Goal: Find specific page/section: Find specific page/section

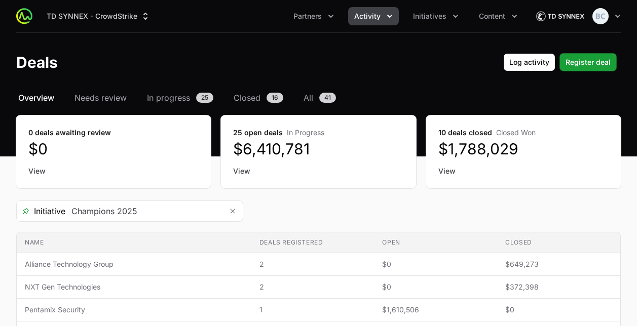
scroll to position [18, 0]
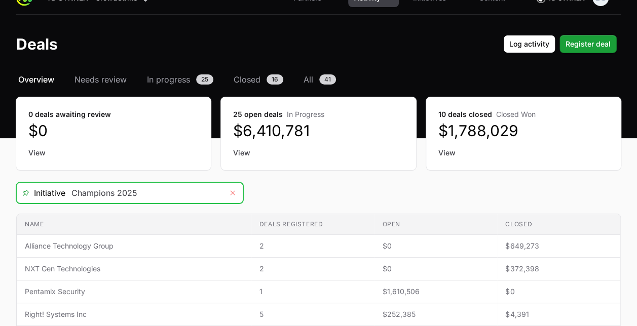
click at [234, 184] on button "Remove" at bounding box center [232, 193] width 20 height 20
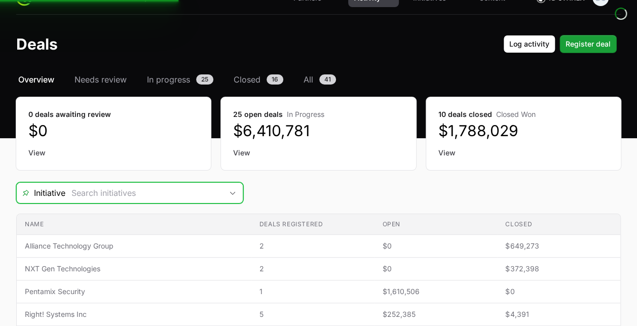
click at [234, 184] on div "Open" at bounding box center [232, 193] width 20 height 20
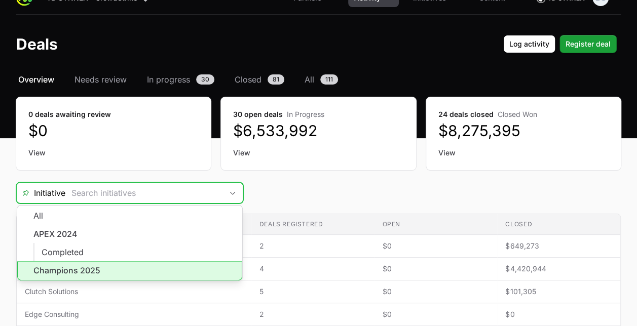
click at [153, 264] on li "Champions 2025" at bounding box center [129, 270] width 225 height 19
type input "Champions 2025"
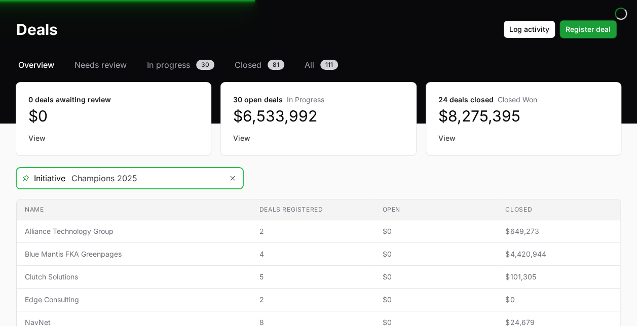
scroll to position [38, 0]
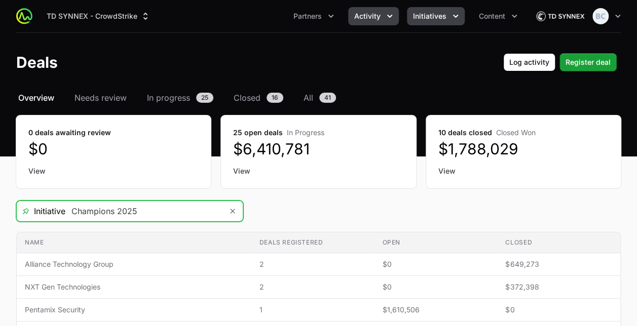
click at [440, 17] on span "Initiatives" at bounding box center [429, 16] width 33 height 10
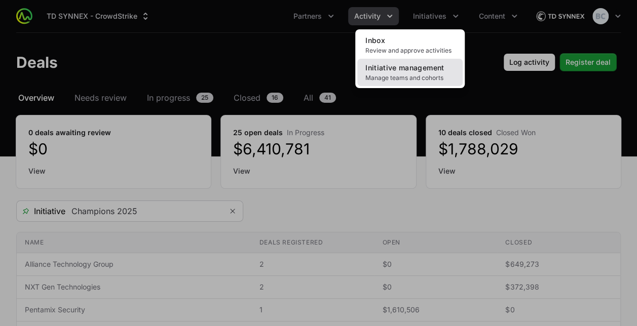
click at [416, 66] on span "Initiative management" at bounding box center [404, 67] width 79 height 9
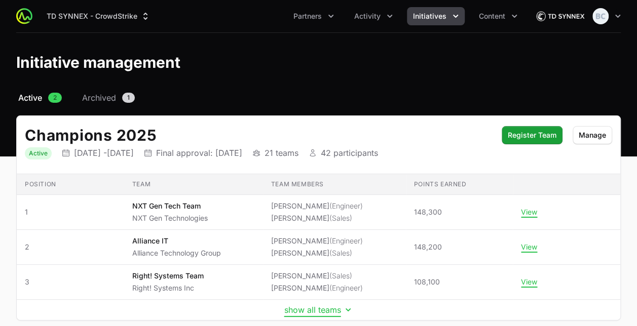
click at [325, 309] on button "show all teams" at bounding box center [318, 310] width 69 height 10
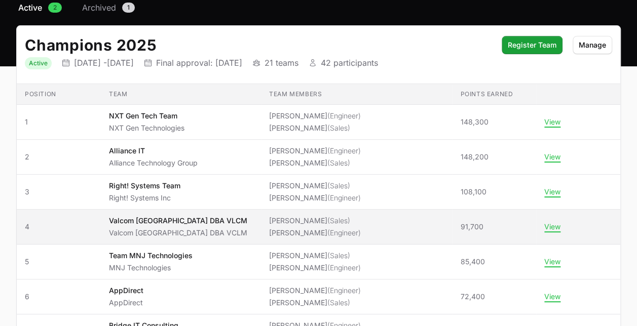
scroll to position [87, 0]
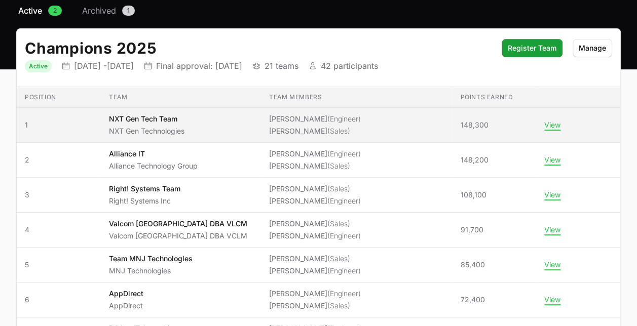
click at [293, 133] on li "[PERSON_NAME] (Sales)" at bounding box center [315, 131] width 92 height 10
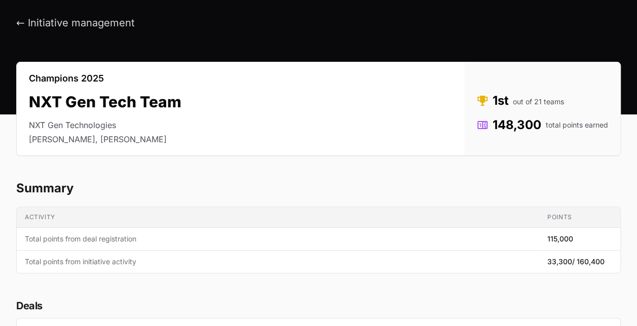
scroll to position [28, 0]
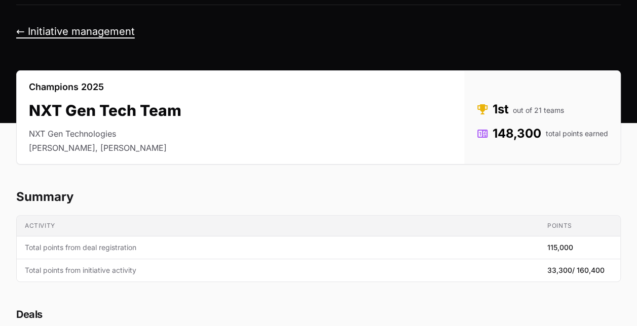
click at [84, 32] on button "← Initiative management" at bounding box center [75, 31] width 119 height 13
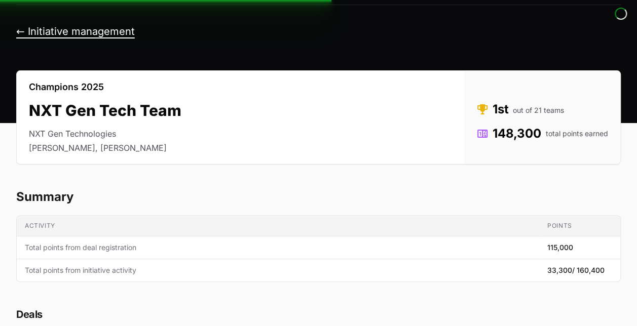
click at [84, 32] on button "← Initiative management" at bounding box center [75, 31] width 119 height 13
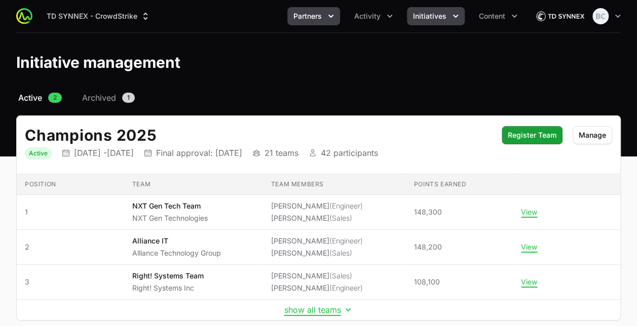
click at [332, 18] on icon "Partners menu" at bounding box center [331, 16] width 10 height 10
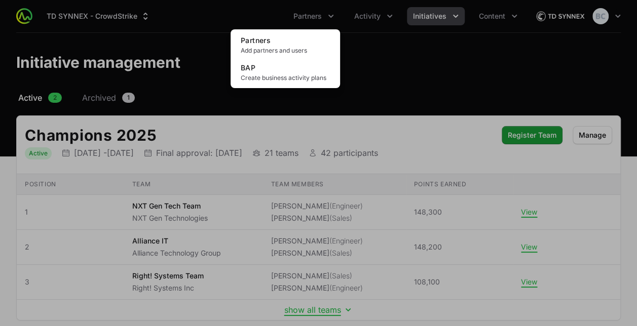
click at [393, 17] on div "Partners menu" at bounding box center [318, 163] width 637 height 326
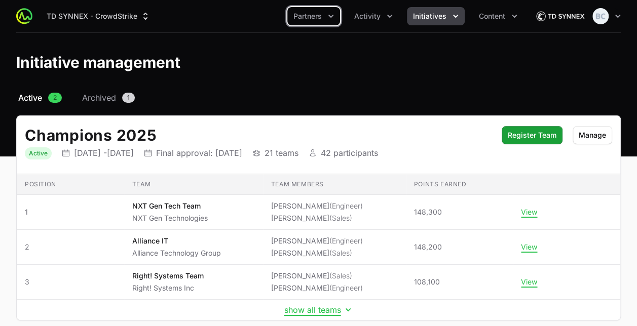
click at [393, 17] on icon "Activity menu" at bounding box center [389, 16] width 10 height 10
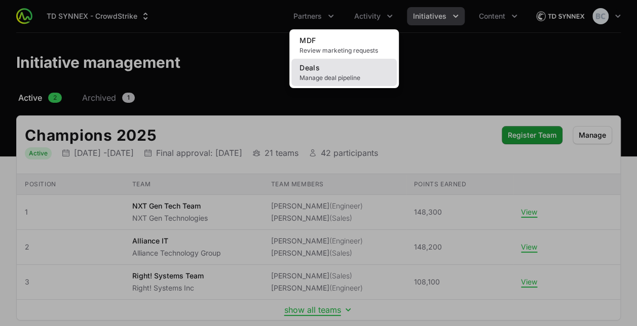
click at [327, 77] on span "Manage deal pipeline" at bounding box center [343, 78] width 89 height 8
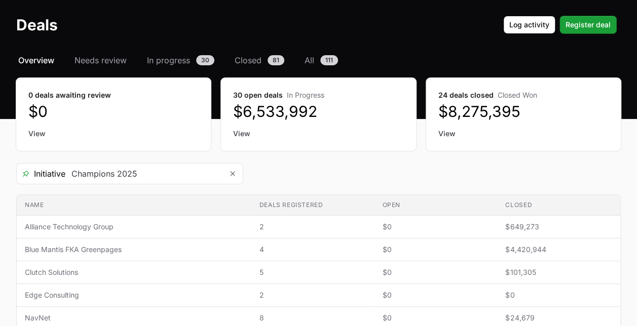
scroll to position [36, 0]
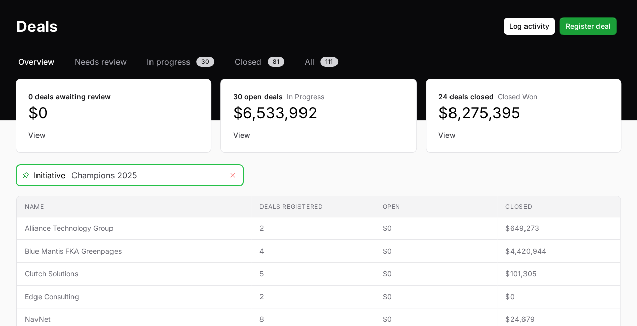
click at [232, 174] on icon "Remove" at bounding box center [232, 175] width 5 height 5
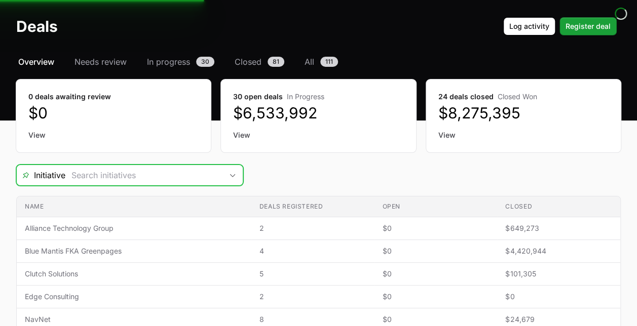
click at [232, 174] on icon "Open" at bounding box center [232, 176] width 8 height 4
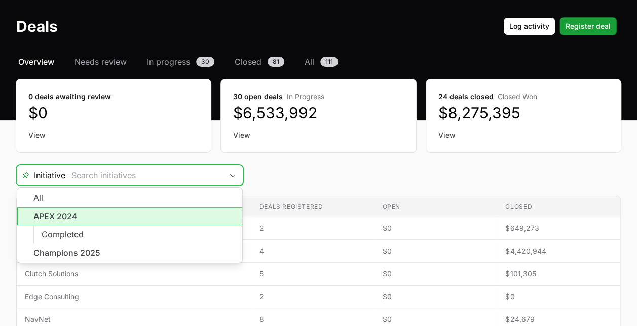
click at [184, 214] on li "APEX 2024" at bounding box center [129, 216] width 225 height 18
type input "APEX 2024"
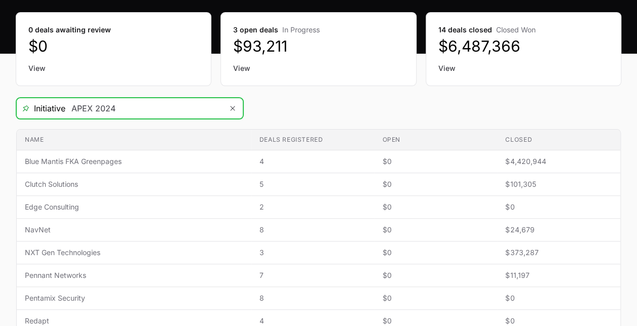
scroll to position [108, 0]
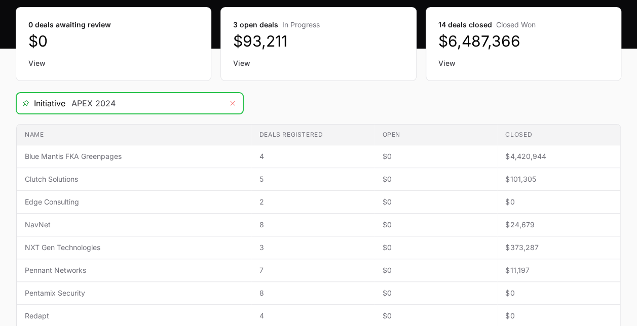
click at [233, 103] on icon "Remove" at bounding box center [232, 103] width 5 height 5
click at [233, 103] on icon "Open" at bounding box center [232, 103] width 5 height 3
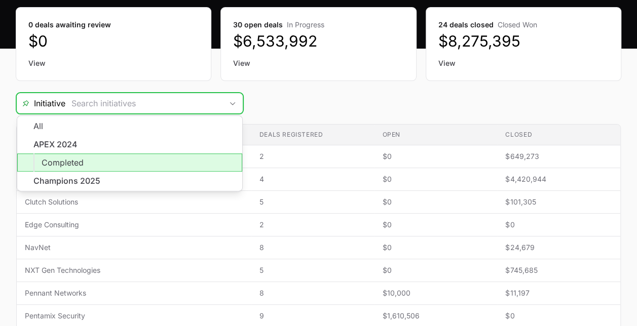
click at [133, 162] on li "Completed" at bounding box center [129, 162] width 225 height 18
type input "Completed"
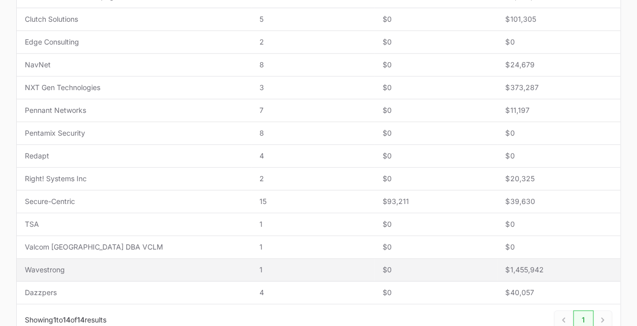
scroll to position [269, 0]
